Goal: Information Seeking & Learning: Learn about a topic

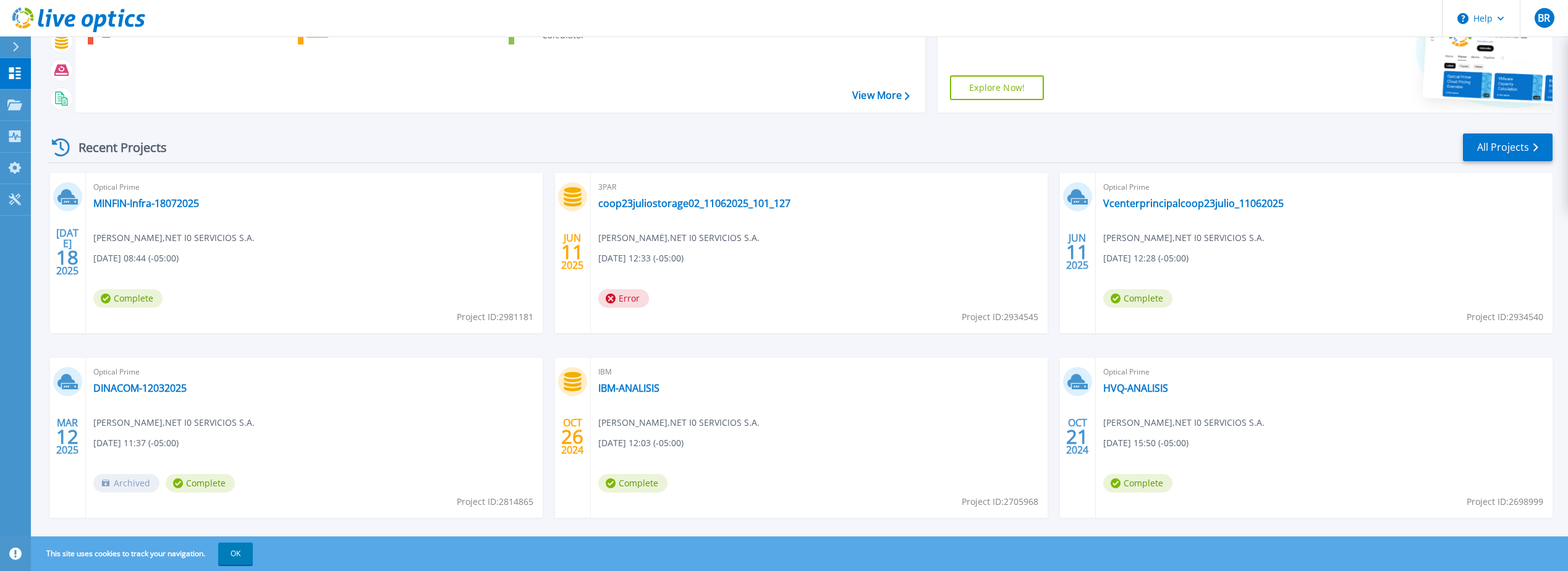
scroll to position [114, 0]
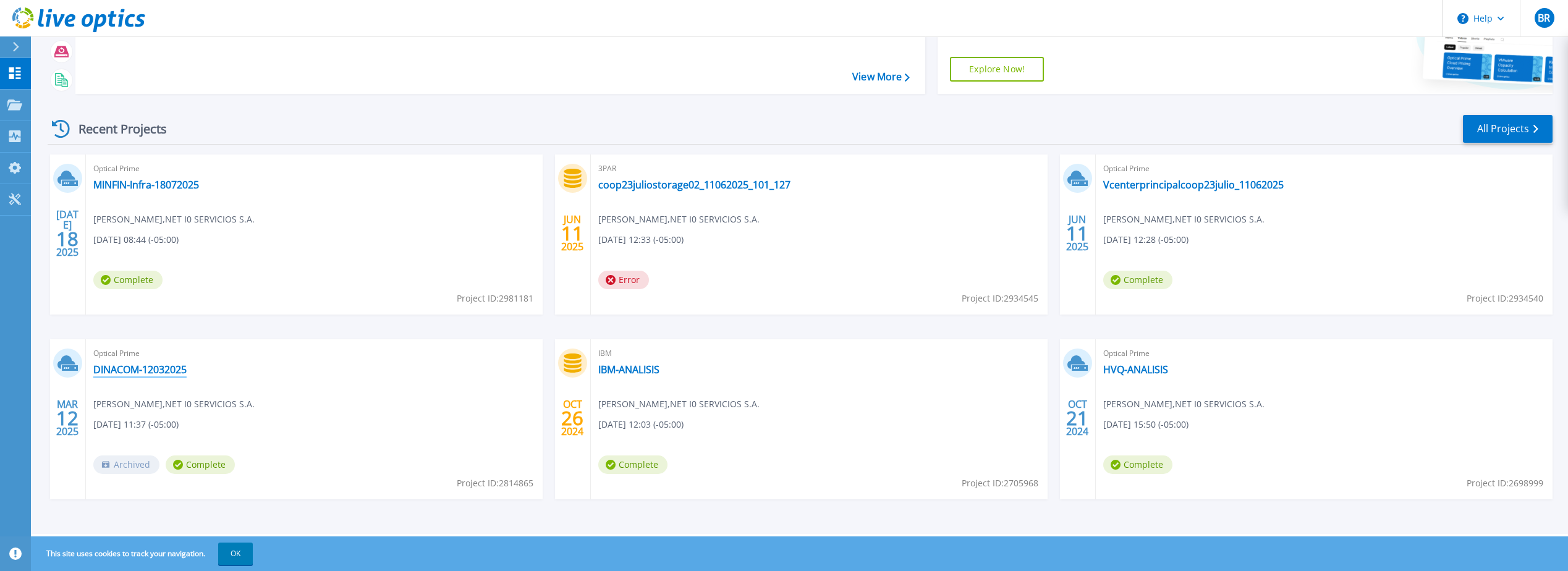
click at [127, 369] on link "DINACOM-12032025" at bounding box center [140, 370] width 93 height 13
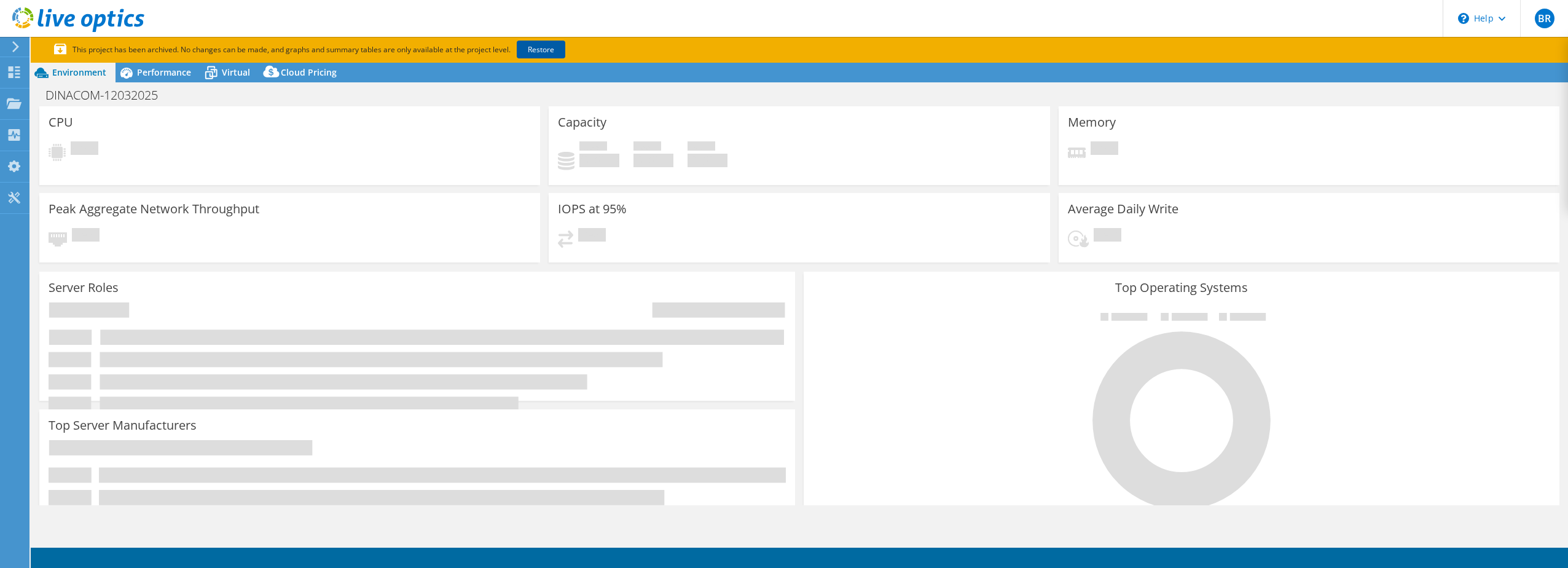
click at [539, 52] on link "Restore" at bounding box center [541, 49] width 48 height 18
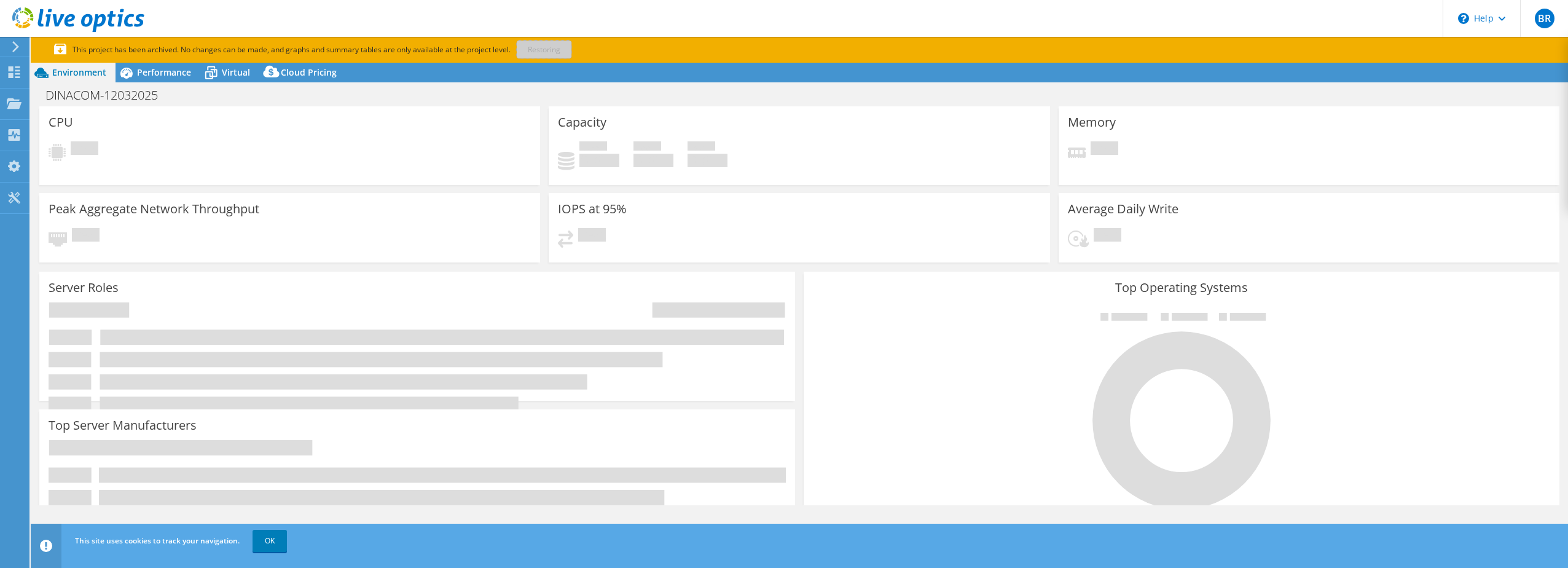
select select "USD"
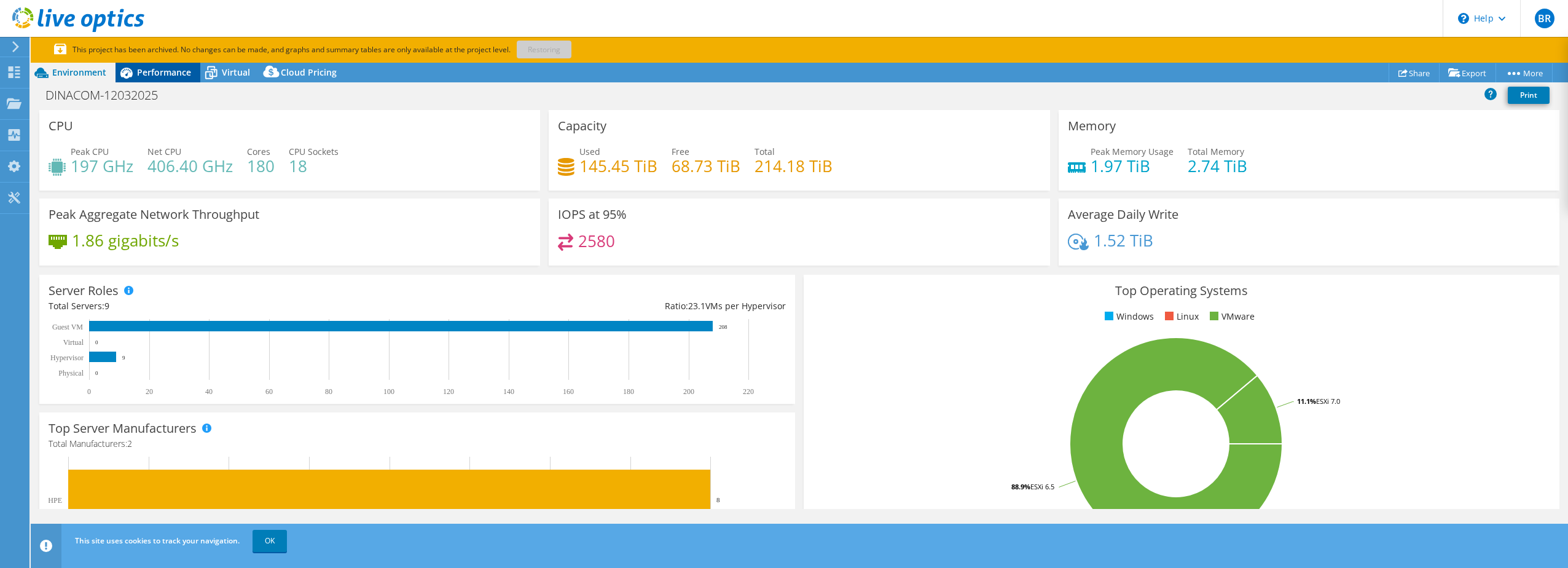
click at [163, 69] on span "Performance" at bounding box center [163, 71] width 54 height 12
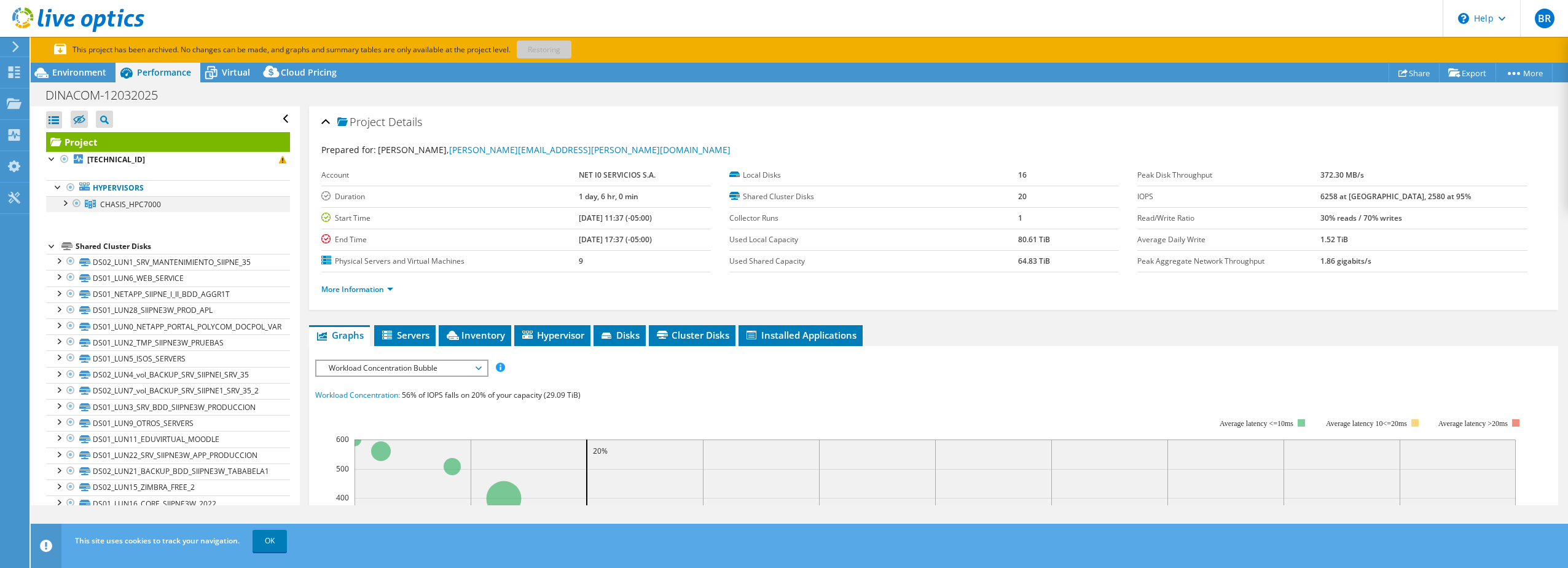
click at [63, 205] on div at bounding box center [64, 202] width 13 height 13
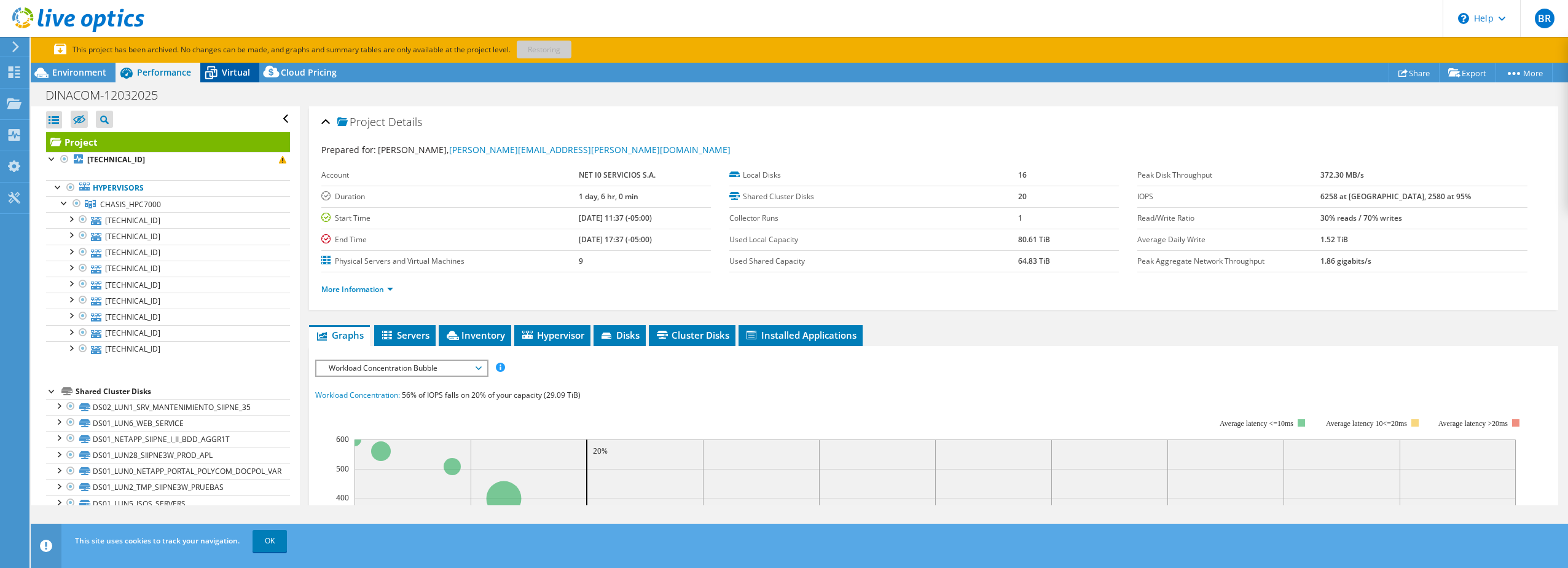
click at [231, 77] on span "Virtual" at bounding box center [236, 71] width 29 height 12
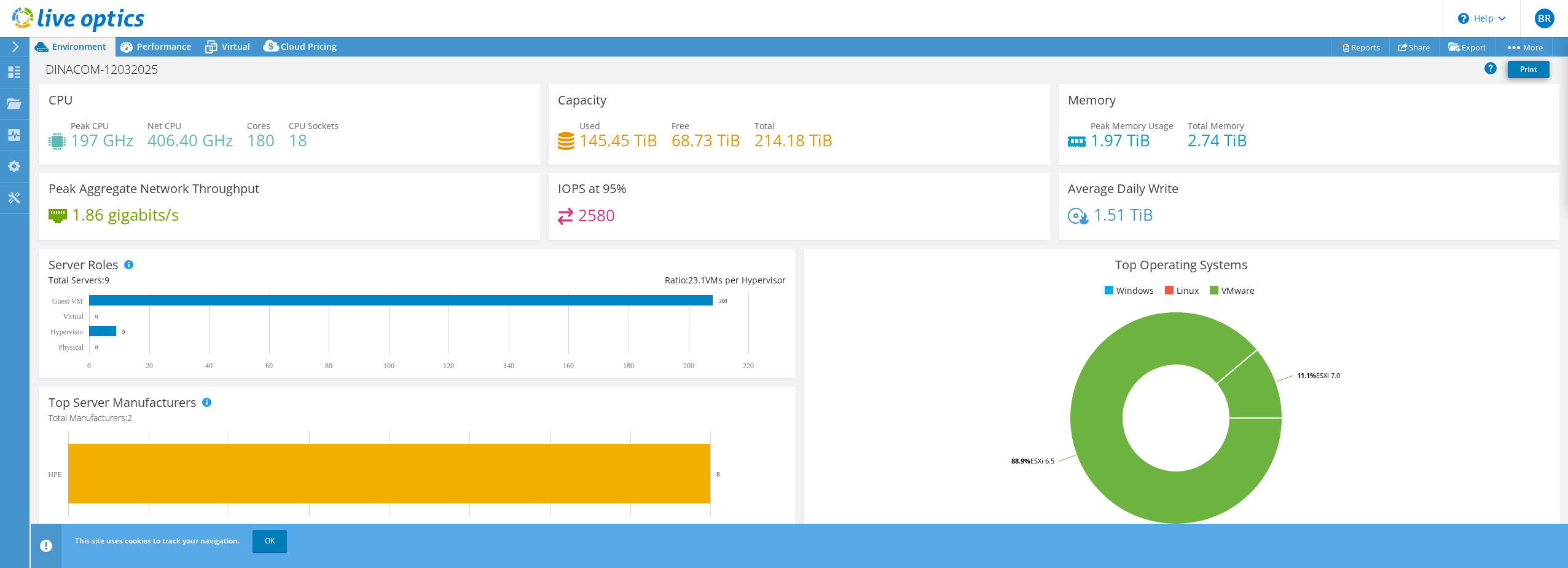
select select "USD"
drag, startPoint x: 1151, startPoint y: 218, endPoint x: 1088, endPoint y: 215, distance: 63.1
click at [1088, 215] on div "1.51 TiB" at bounding box center [1309, 221] width 482 height 26
click at [161, 48] on span "Performance" at bounding box center [163, 46] width 54 height 12
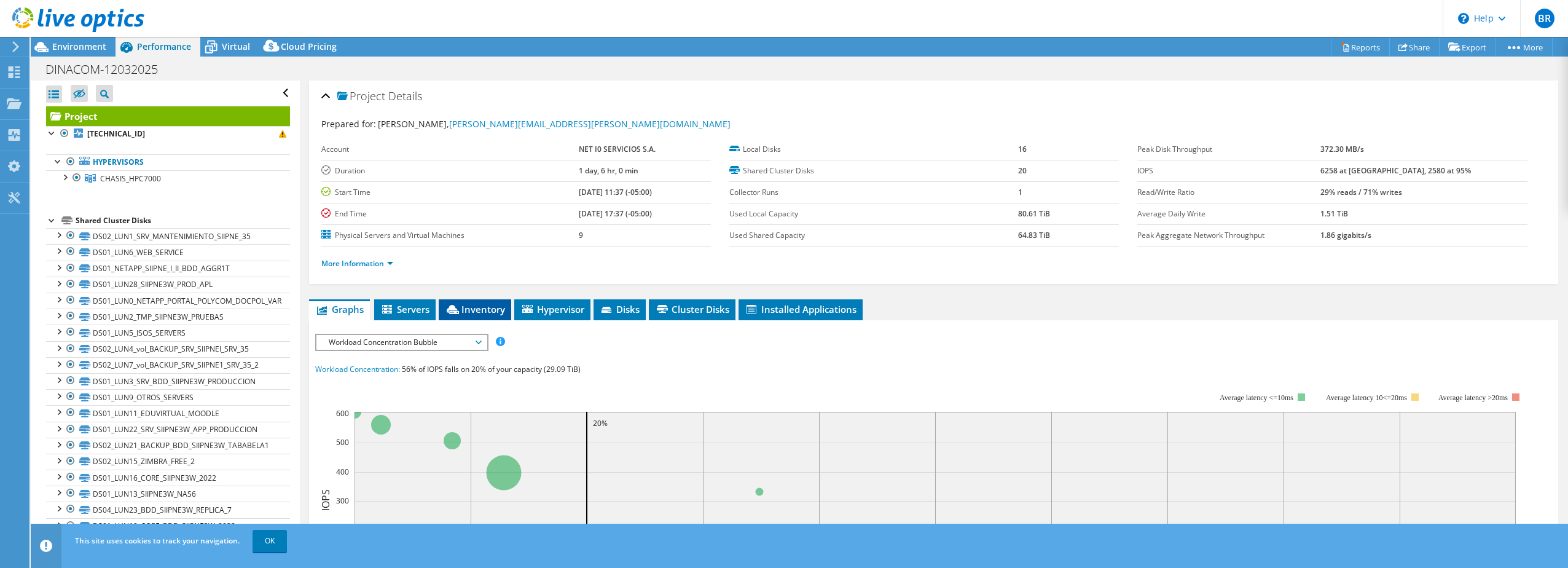
click at [465, 312] on span "Inventory" at bounding box center [474, 309] width 60 height 13
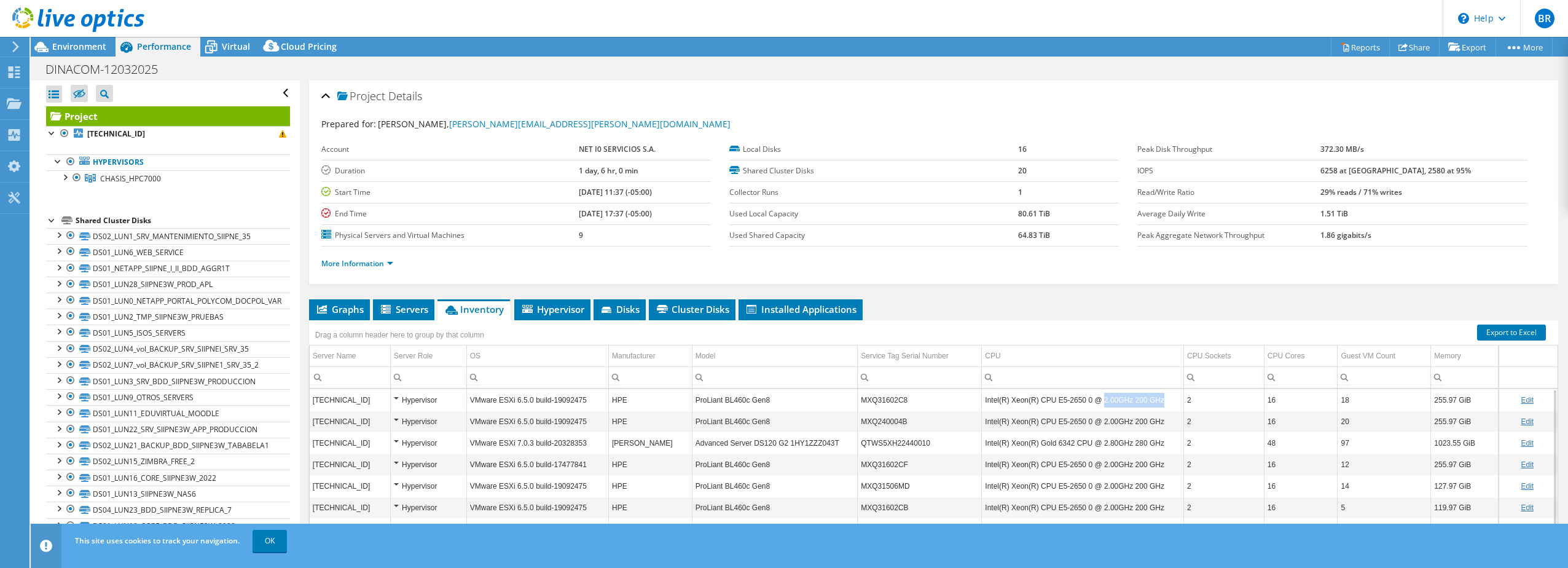
drag, startPoint x: 1094, startPoint y: 399, endPoint x: 1153, endPoint y: 405, distance: 59.3
click at [1153, 405] on td "Intel(R) Xeon(R) CPU E5-2650 0 @ 2.00GHz 200 GHz" at bounding box center [1082, 399] width 202 height 21
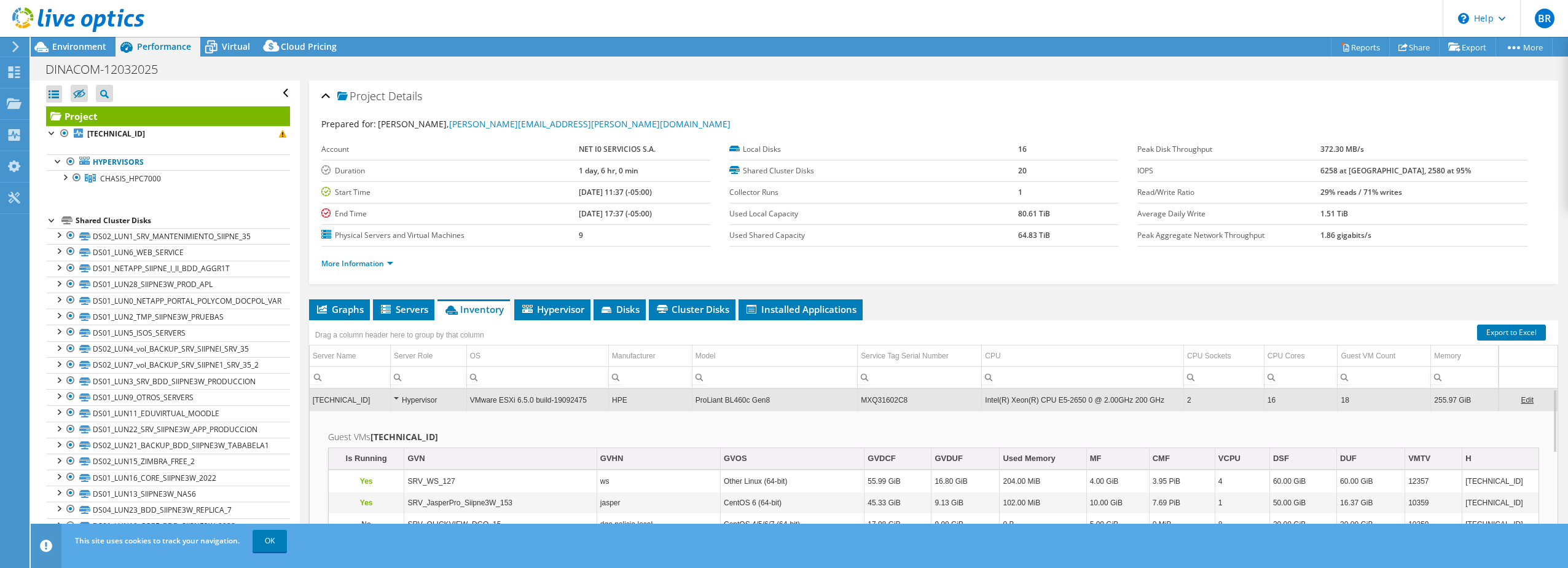
click at [1097, 393] on td "Intel(R) Xeon(R) CPU E5-2650 0 @ 2.00GHz 200 GHz" at bounding box center [1082, 399] width 202 height 21
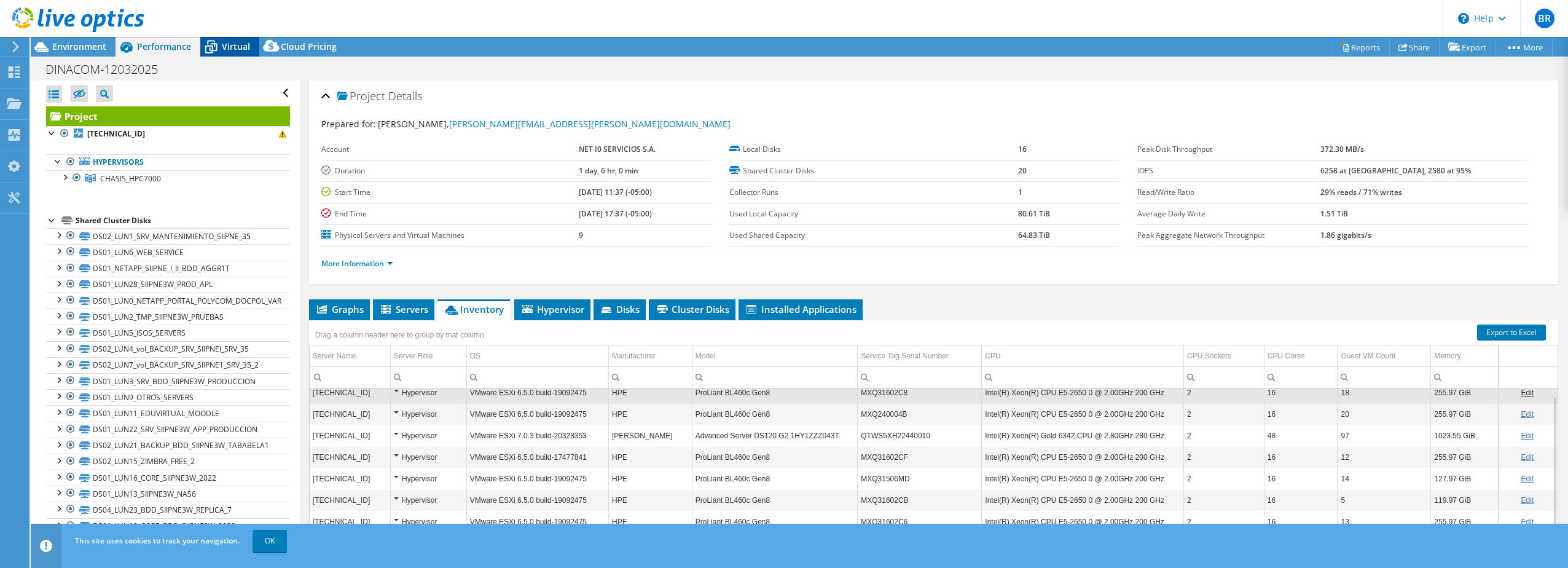
click at [209, 40] on icon at bounding box center [211, 42] width 8 height 4
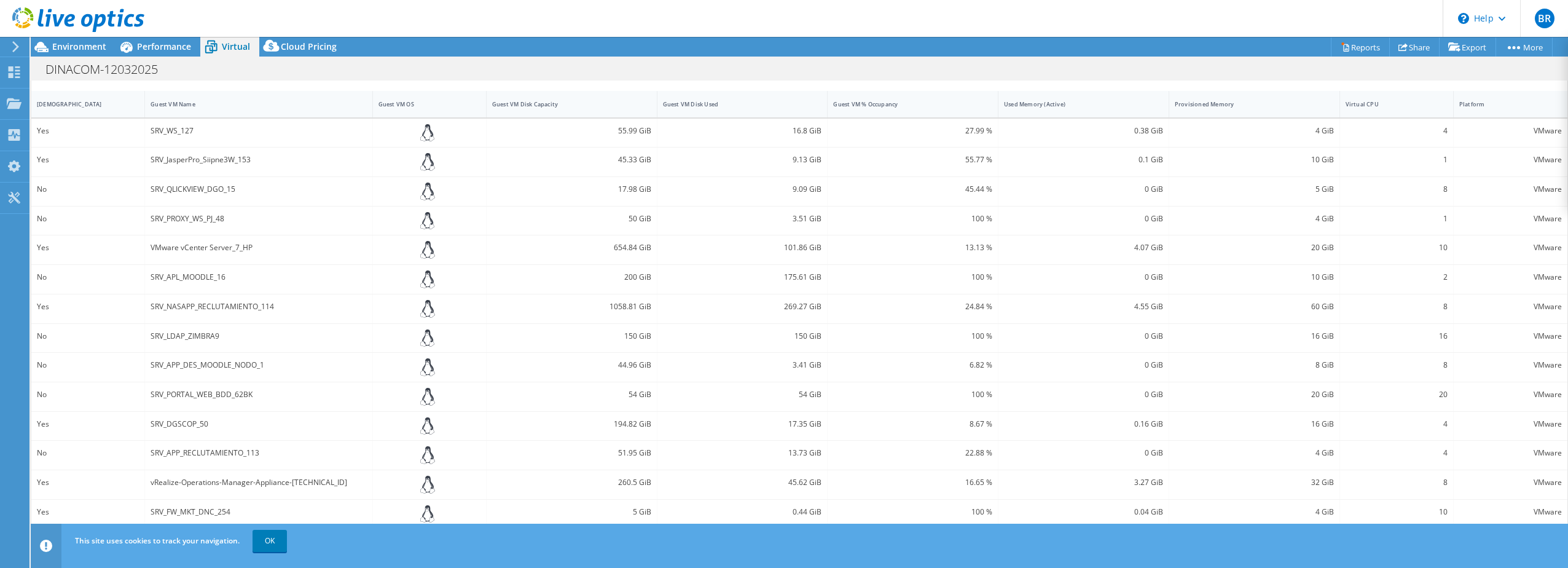
scroll to position [290, 0]
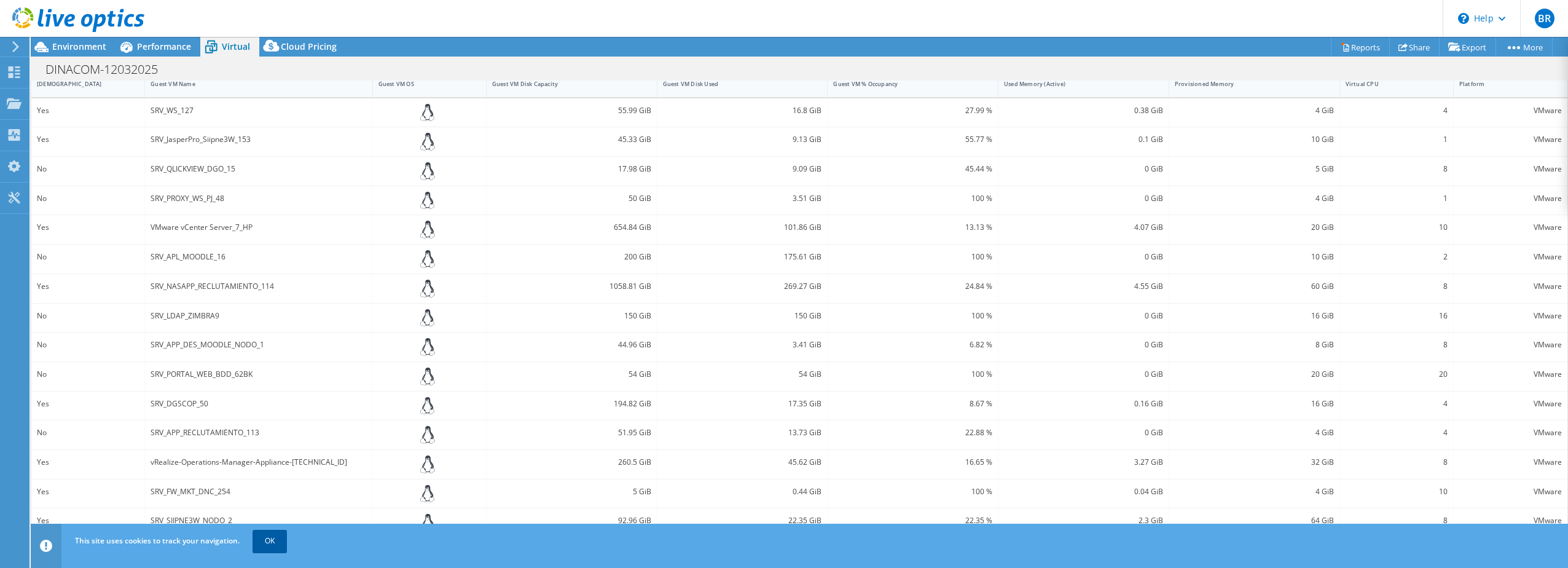
click at [272, 541] on link "OK" at bounding box center [270, 540] width 35 height 22
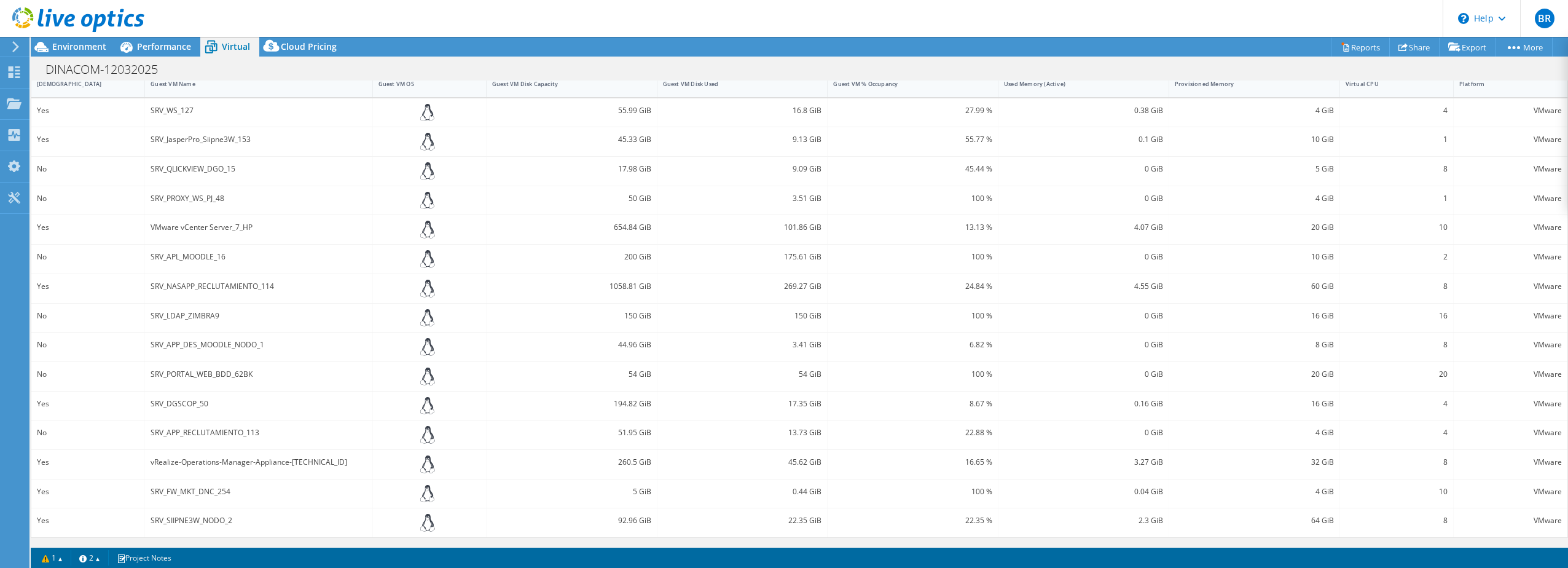
scroll to position [0, 0]
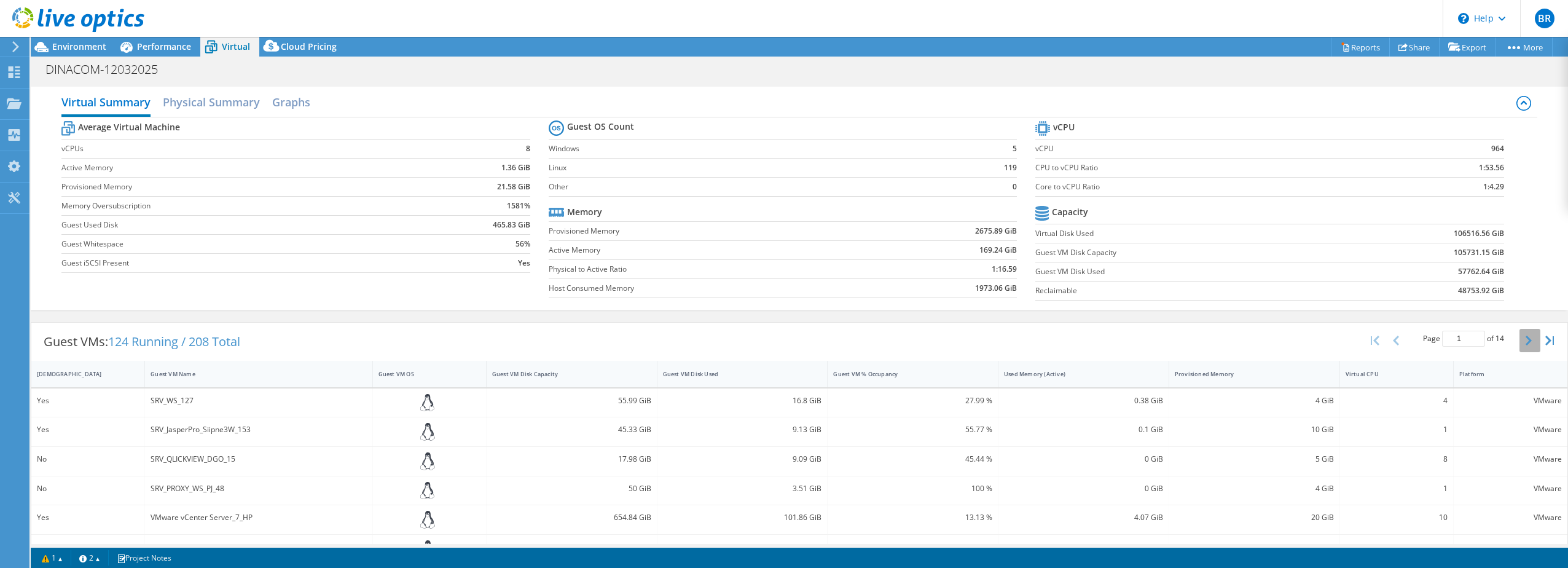
click at [1522, 342] on button "button" at bounding box center [1529, 340] width 21 height 23
click at [1519, 344] on button "button" at bounding box center [1529, 340] width 21 height 23
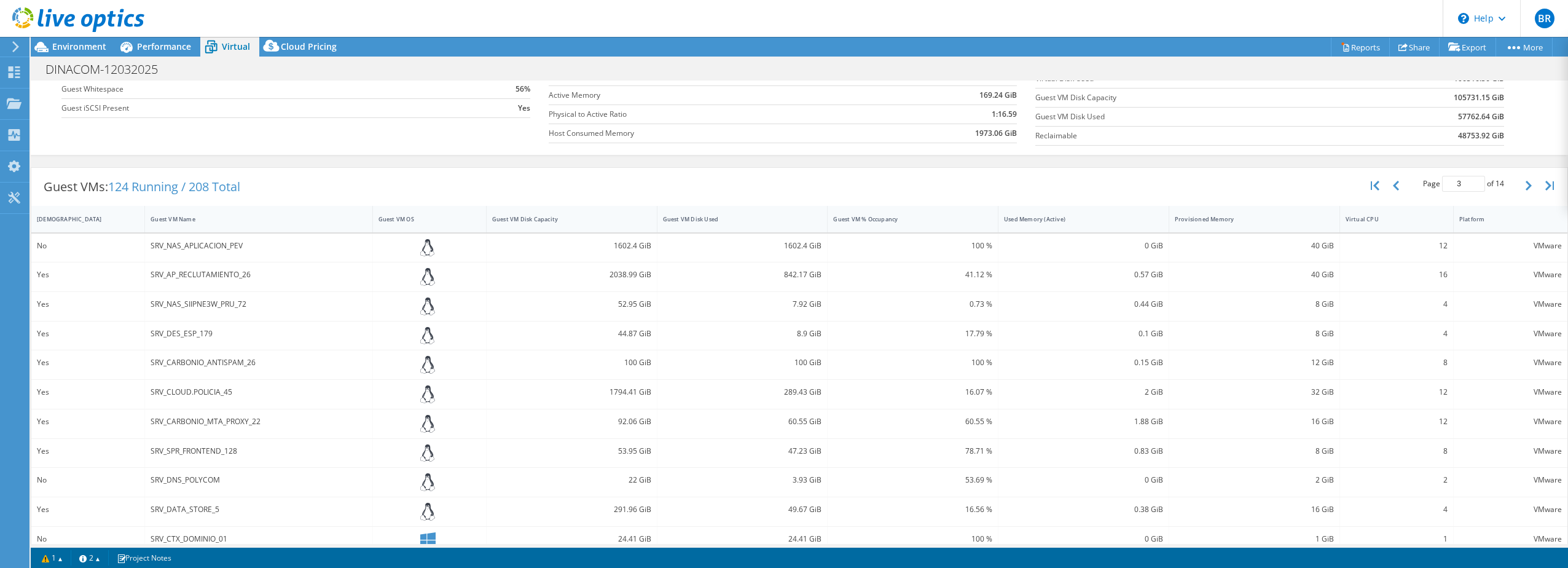
scroll to position [184, 0]
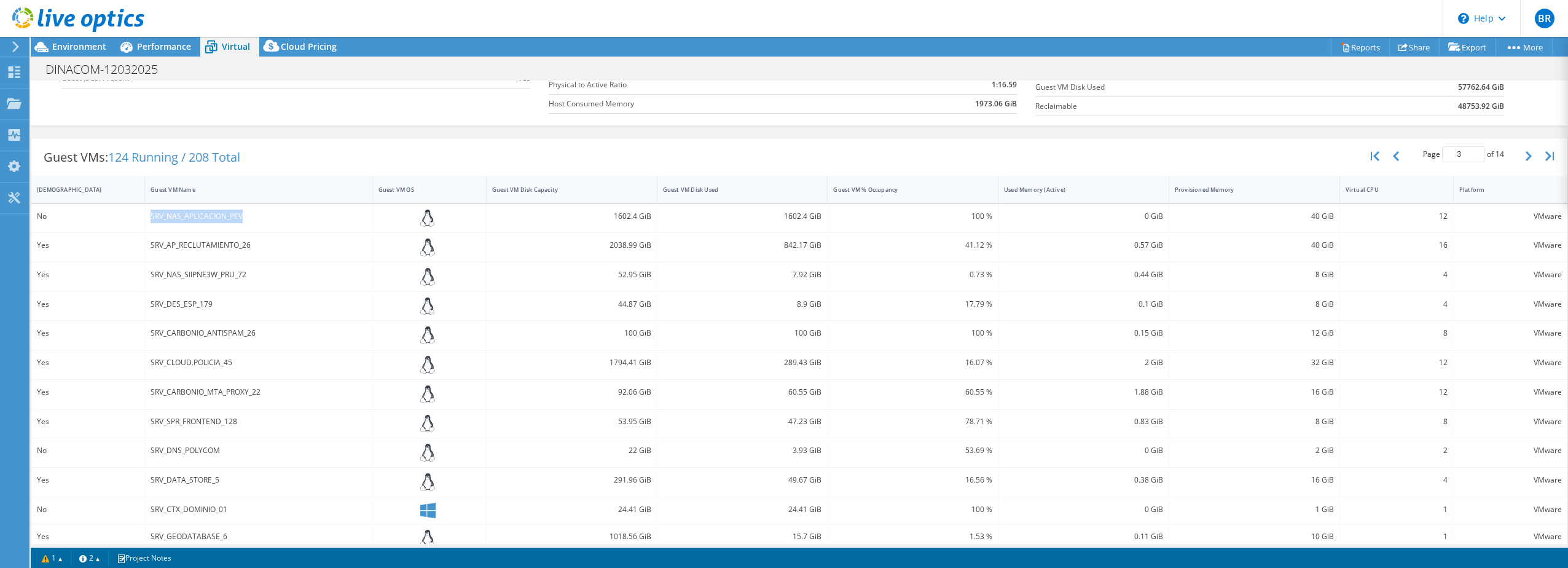
drag, startPoint x: 242, startPoint y: 215, endPoint x: 127, endPoint y: 213, distance: 115.0
click at [127, 213] on div "No SRV_NAS_APLICACION_PEV 1602.4 GiB 1602.4 GiB 100 % 0 GiB 40 GiB 12 VMware" at bounding box center [799, 218] width 1536 height 29
drag, startPoint x: 605, startPoint y: 213, endPoint x: 650, endPoint y: 215, distance: 45.0
click at [650, 215] on div "1602.4 GiB" at bounding box center [571, 218] width 171 height 29
drag, startPoint x: 650, startPoint y: 215, endPoint x: 489, endPoint y: 185, distance: 163.8
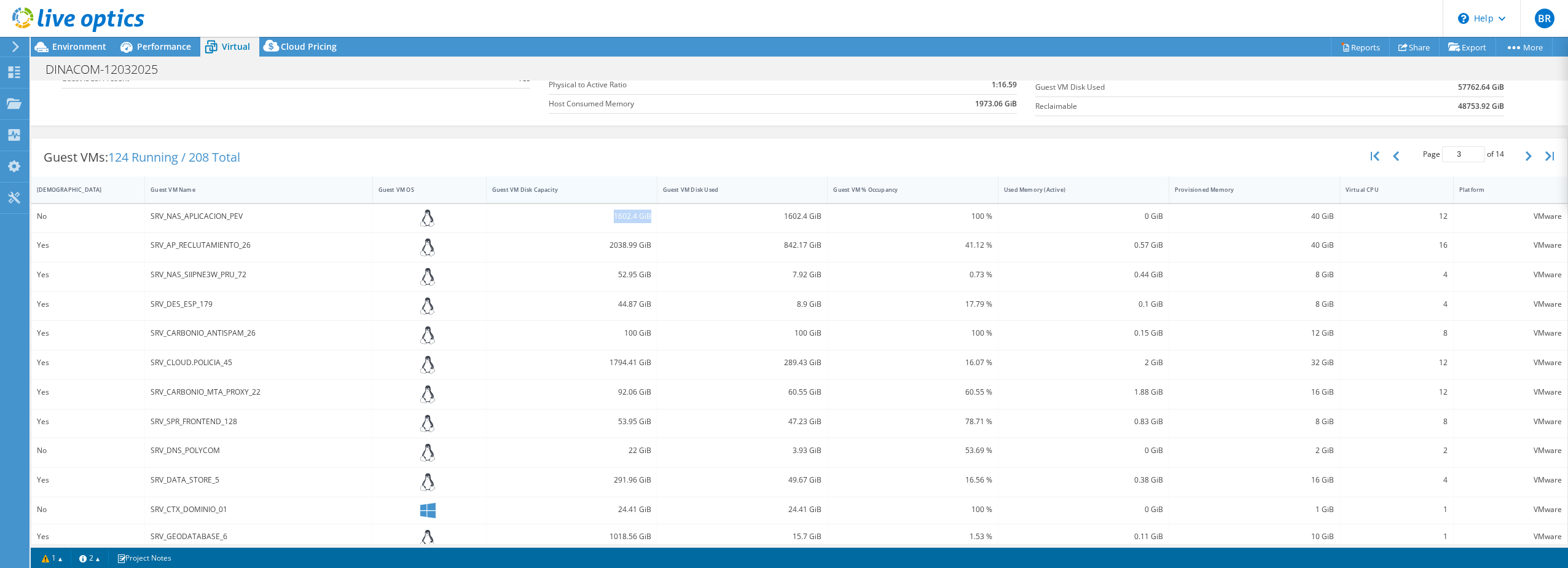
click at [492, 186] on div "Guest VM Disk Capacity" at bounding box center [564, 189] width 145 height 8
type input "1"
click at [513, 188] on div "Guest VM Disk Capacity" at bounding box center [564, 189] width 145 height 8
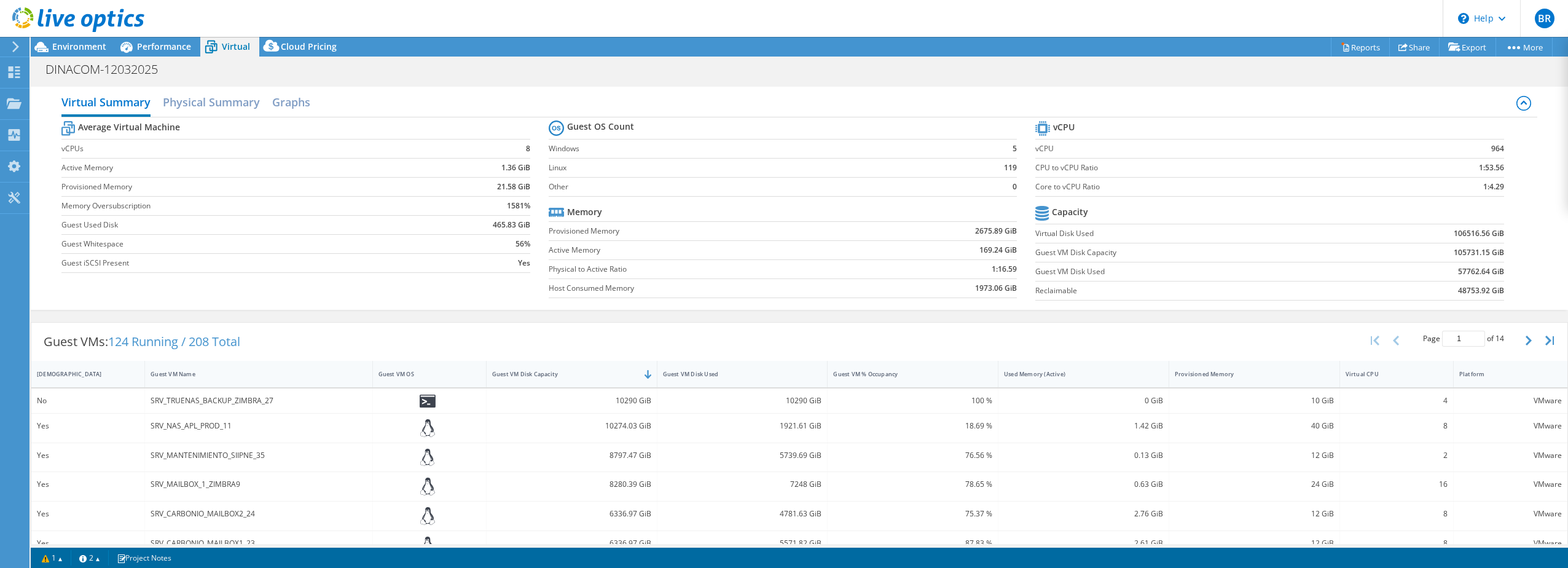
scroll to position [123, 0]
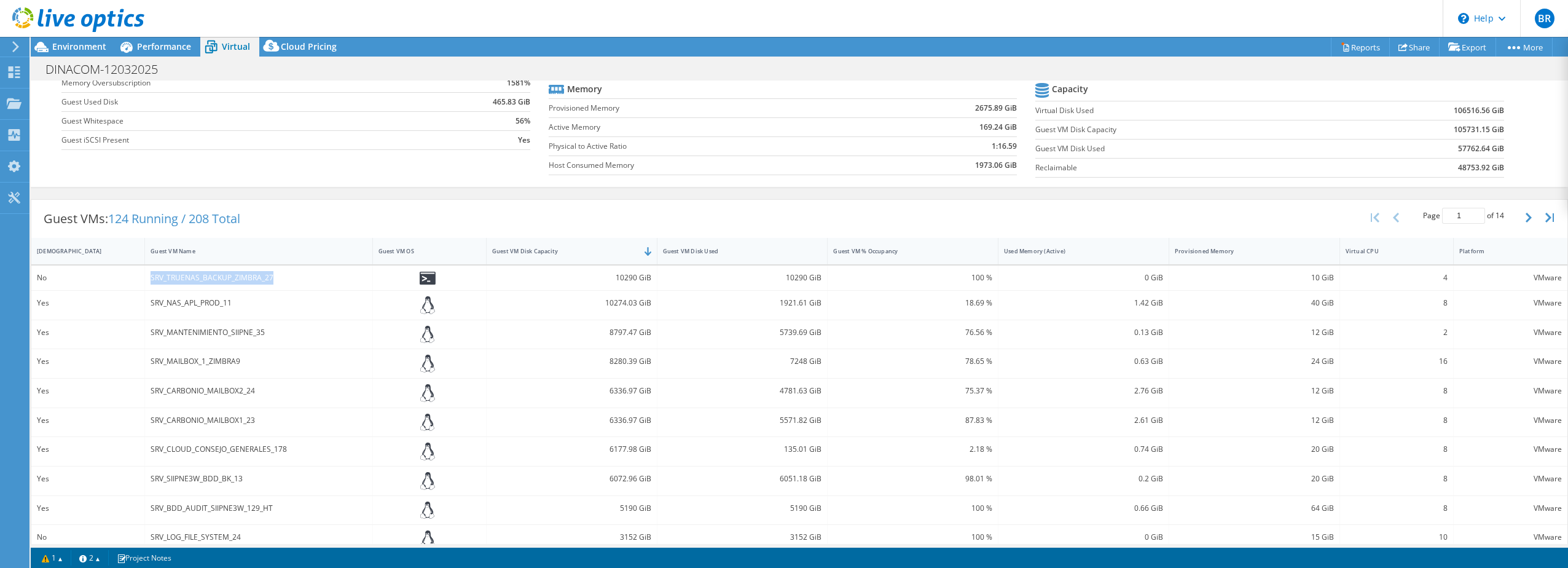
drag, startPoint x: 275, startPoint y: 280, endPoint x: 151, endPoint y: 272, distance: 124.3
click at [151, 272] on div "SRV_TRUENAS_BACKUP_ZIMBRA_27" at bounding box center [258, 277] width 215 height 13
drag, startPoint x: 615, startPoint y: 277, endPoint x: 648, endPoint y: 280, distance: 33.1
click at [648, 280] on div "10290 GiB" at bounding box center [571, 278] width 171 height 25
drag, startPoint x: 648, startPoint y: 280, endPoint x: 608, endPoint y: 277, distance: 40.1
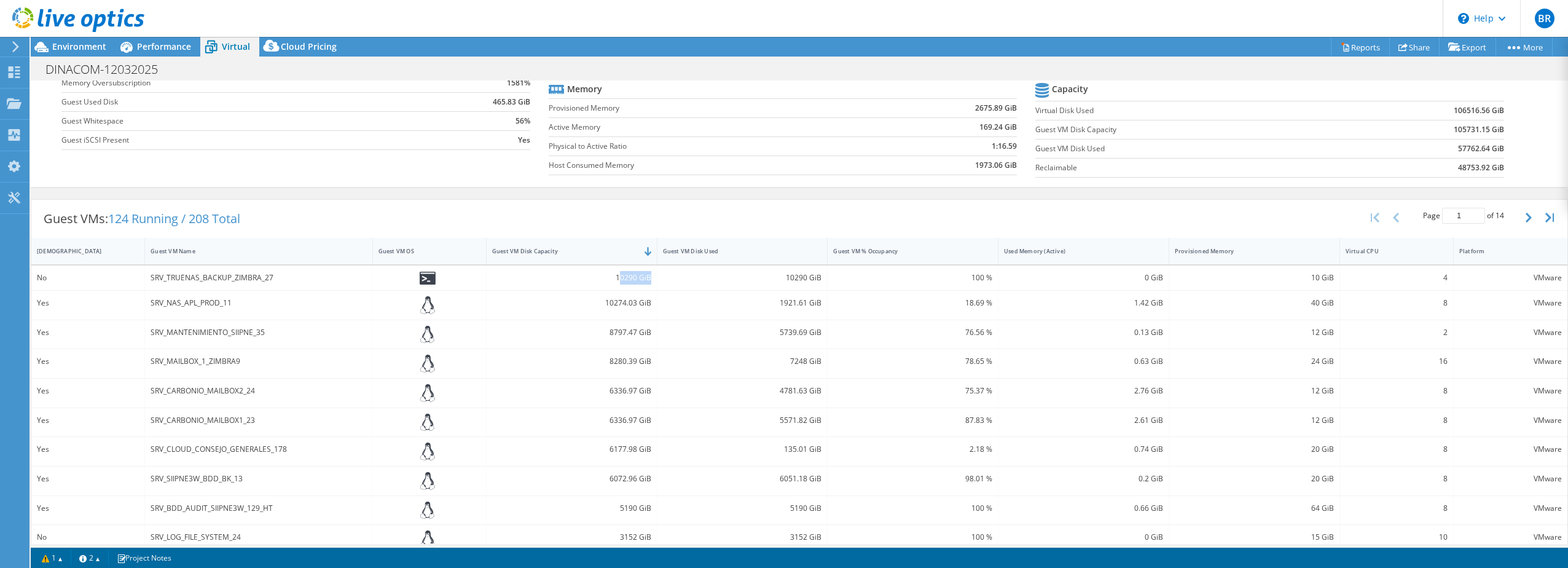
click at [608, 277] on div "10290 GiB" at bounding box center [571, 277] width 159 height 13
drag, startPoint x: 612, startPoint y: 276, endPoint x: 646, endPoint y: 278, distance: 34.1
click at [646, 278] on div "10290 GiB" at bounding box center [571, 277] width 159 height 13
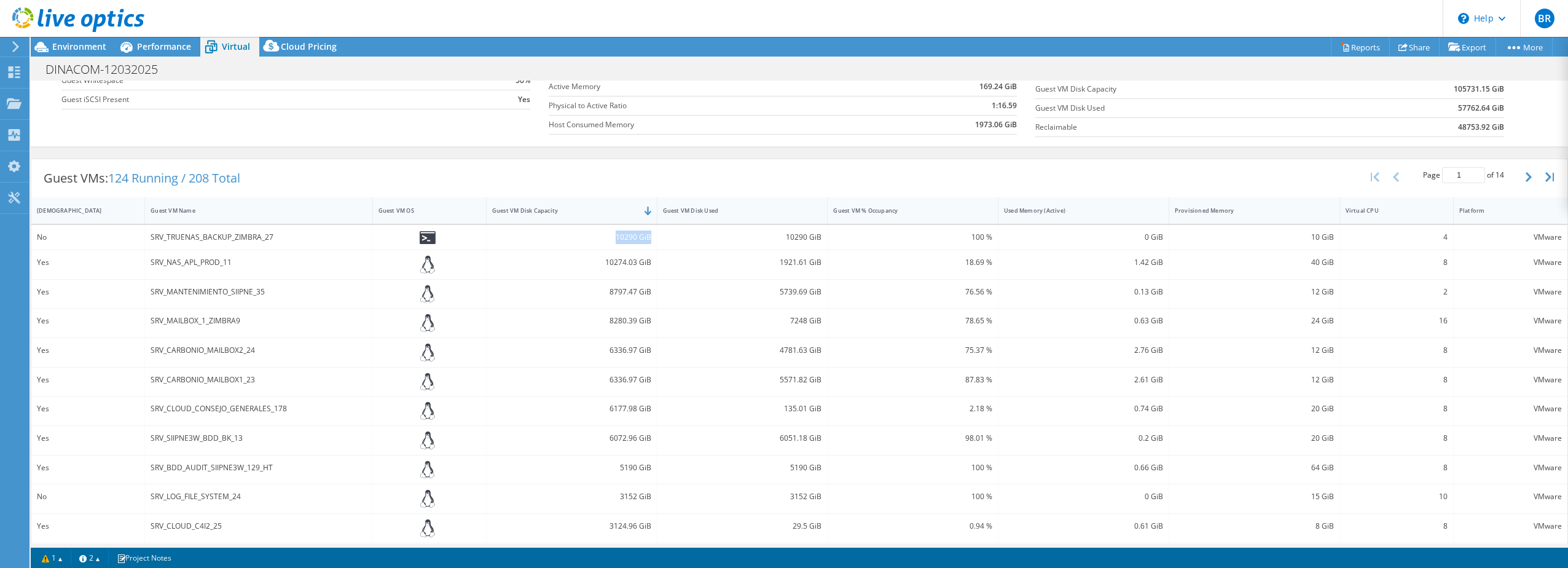
scroll to position [184, 0]
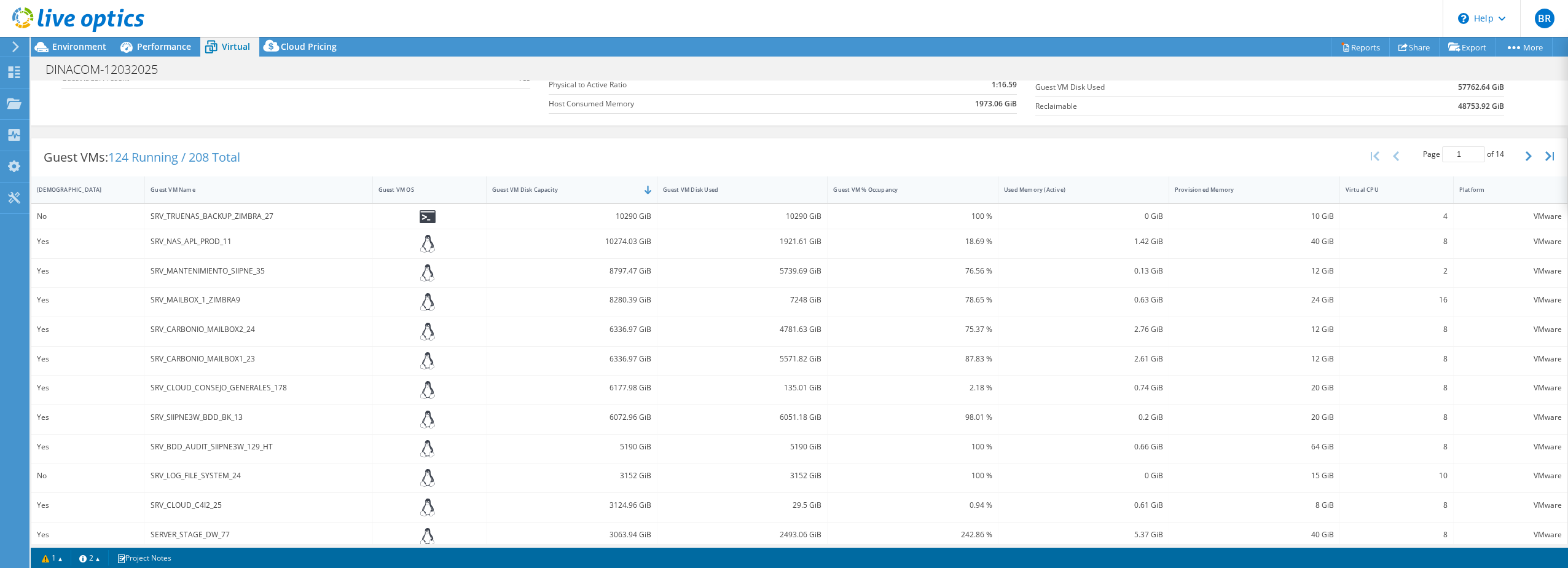
click at [204, 239] on div "SRV_NAS_APL_PROD_11" at bounding box center [258, 241] width 215 height 13
drag, startPoint x: 154, startPoint y: 242, endPoint x: 251, endPoint y: 249, distance: 97.3
click at [251, 249] on div "SRV_NAS_APL_PROD_11" at bounding box center [258, 244] width 228 height 29
click at [632, 247] on div "10274.03 GiB" at bounding box center [571, 241] width 159 height 13
drag, startPoint x: 596, startPoint y: 241, endPoint x: 652, endPoint y: 241, distance: 56.0
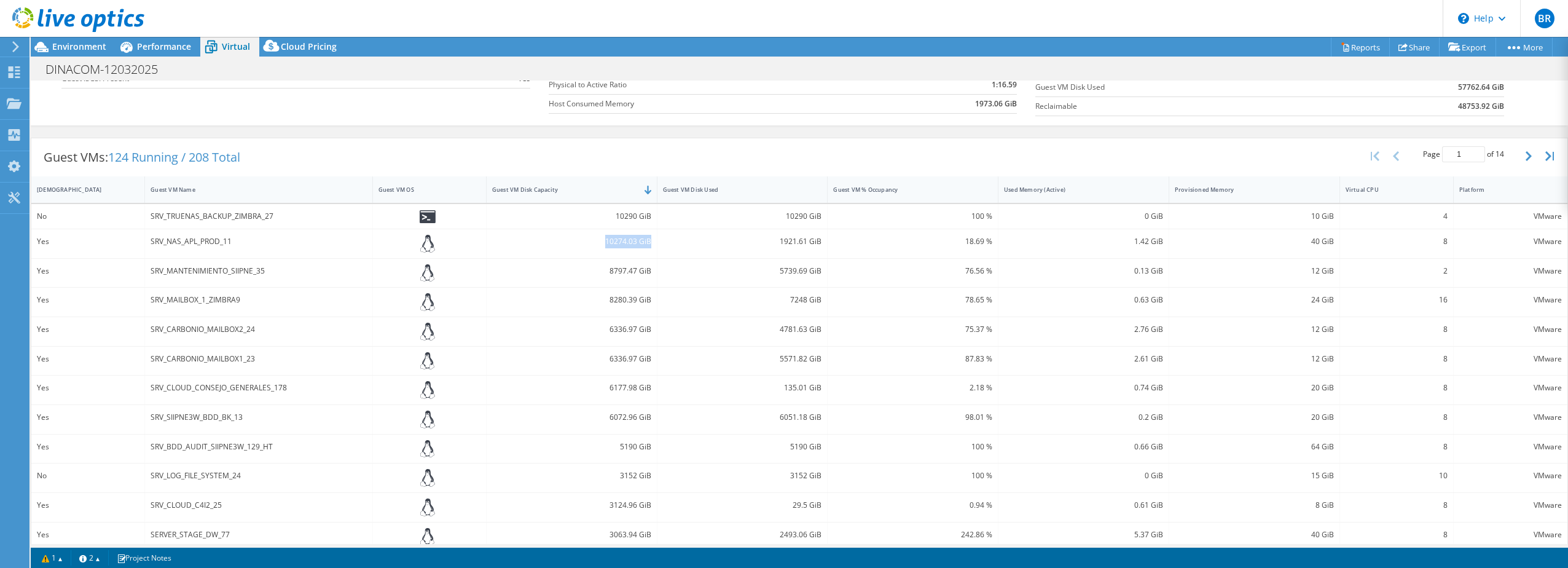
click at [652, 241] on div "10274.03 GiB" at bounding box center [571, 244] width 171 height 29
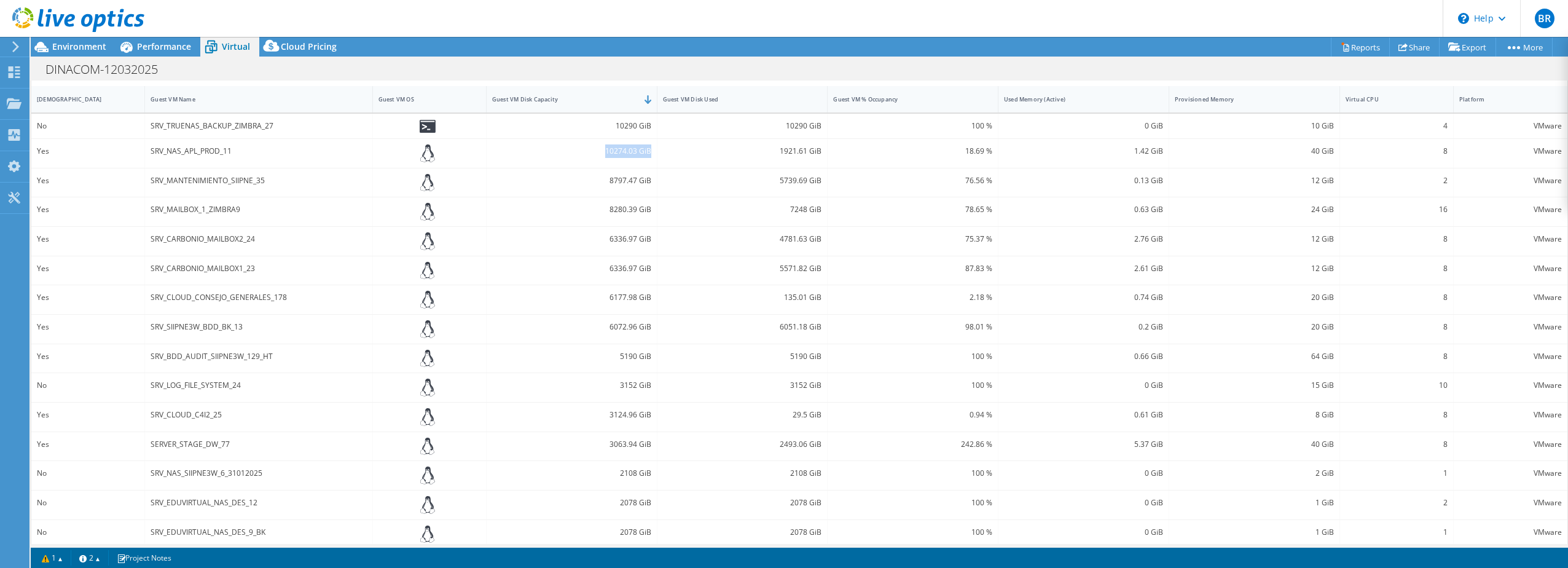
scroll to position [286, 0]
